Goal: Register for event/course

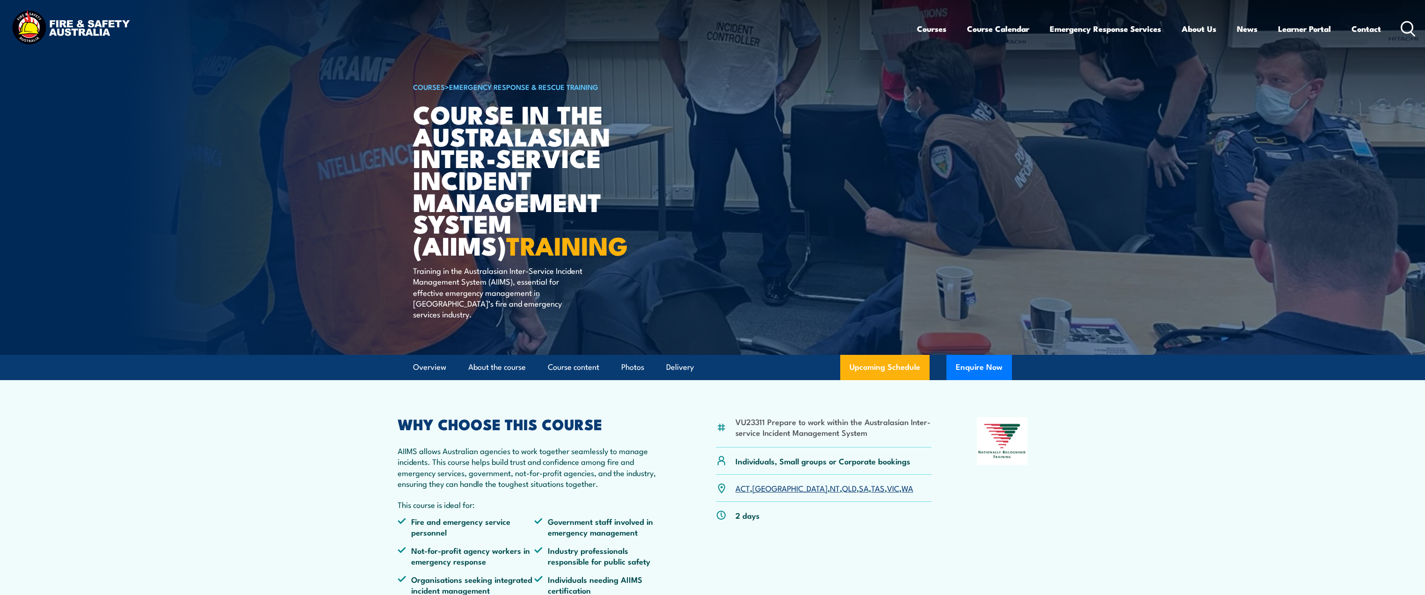
scroll to position [47, 0]
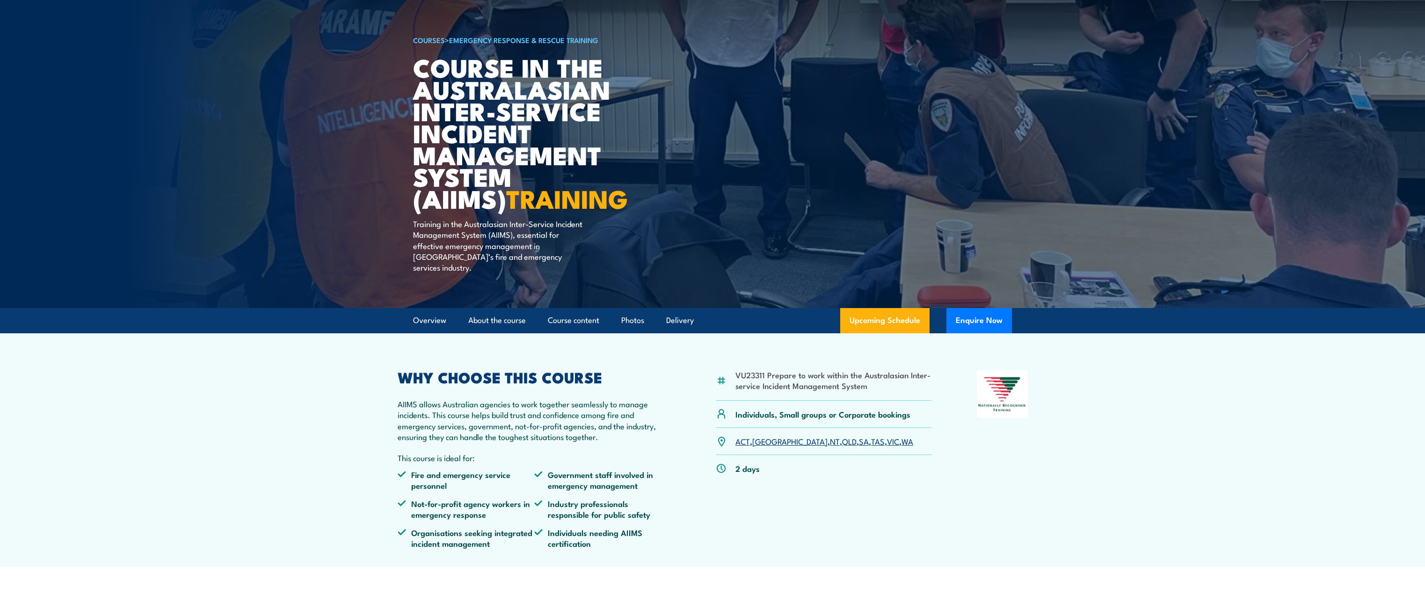
click at [887, 435] on link "VIC" at bounding box center [893, 440] width 12 height 11
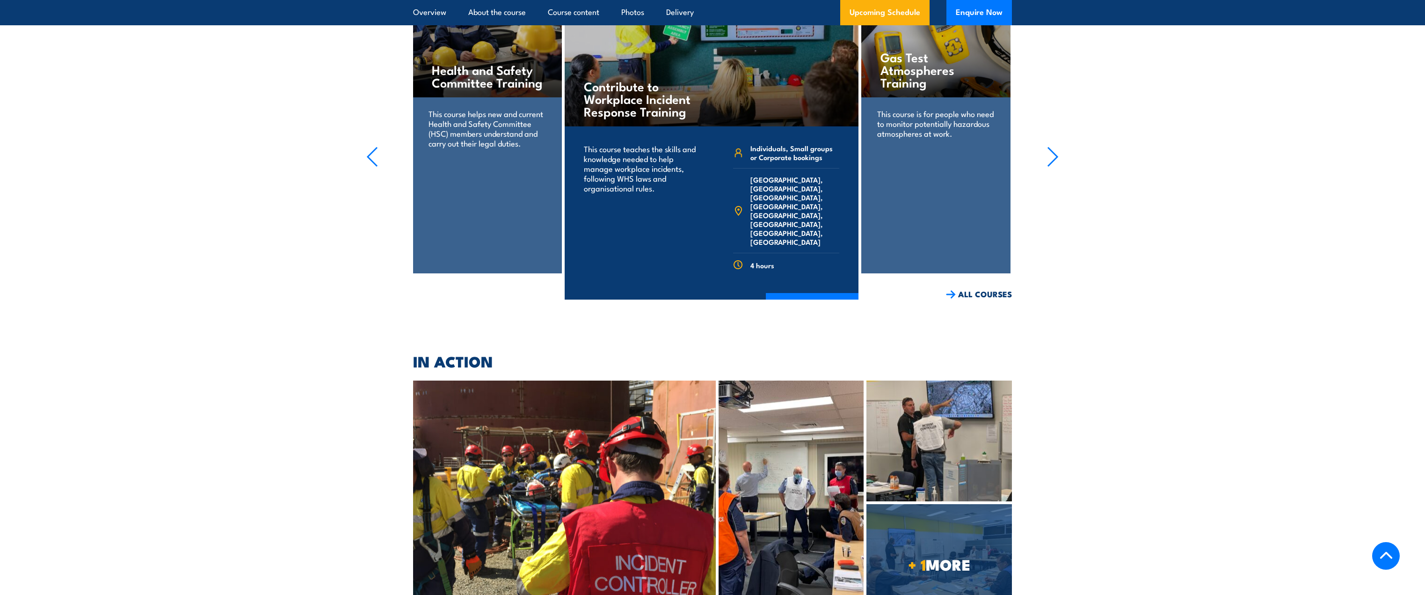
scroll to position [1888, 0]
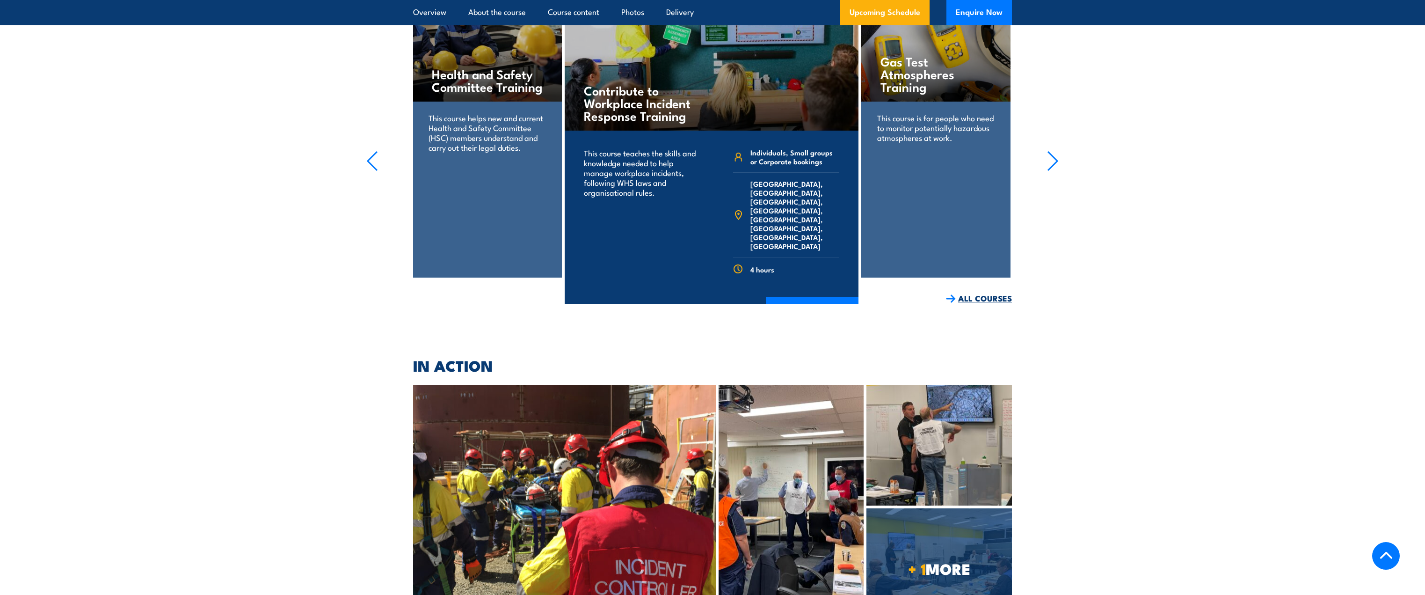
click at [972, 293] on link "ALL COURSES" at bounding box center [979, 298] width 66 height 11
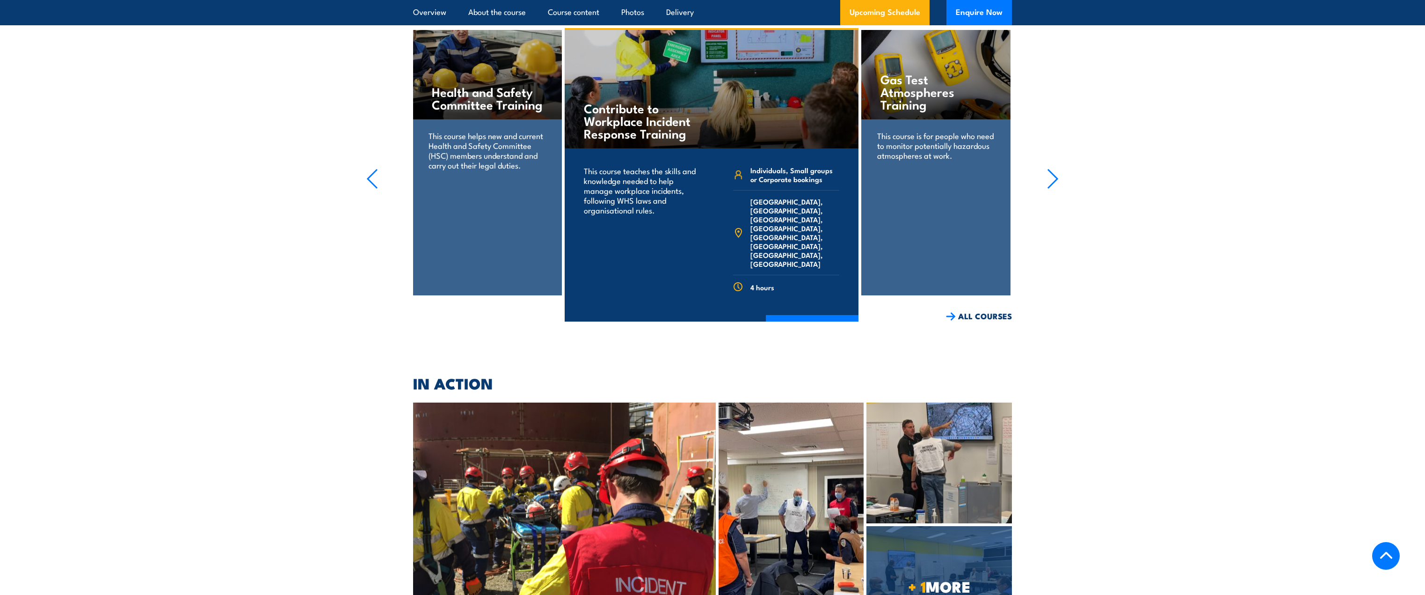
scroll to position [1888, 0]
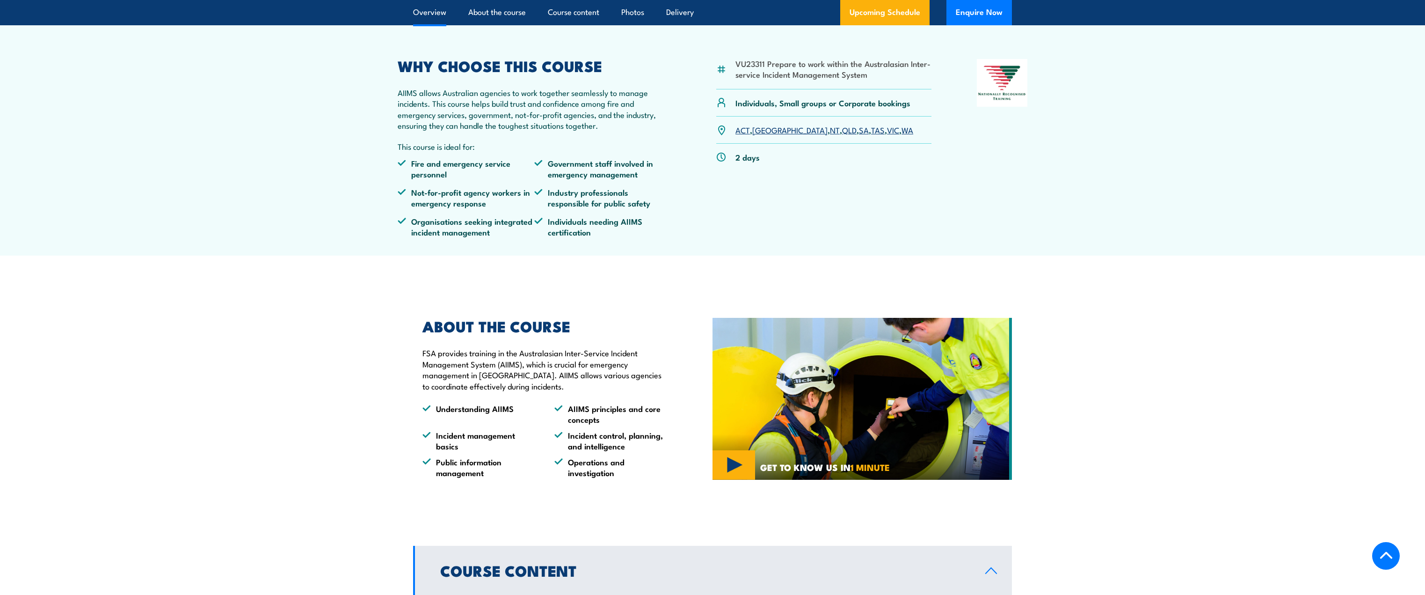
scroll to position [140, 0]
